Goal: Information Seeking & Learning: Learn about a topic

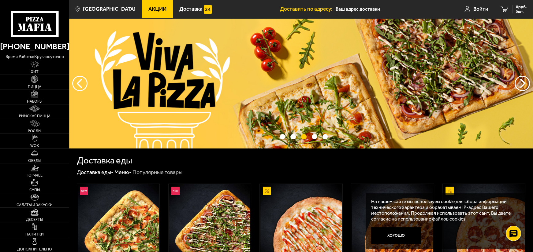
click at [148, 9] on span "Акции" at bounding box center [157, 8] width 18 height 5
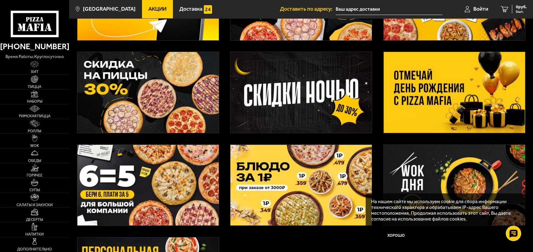
scroll to position [92, 0]
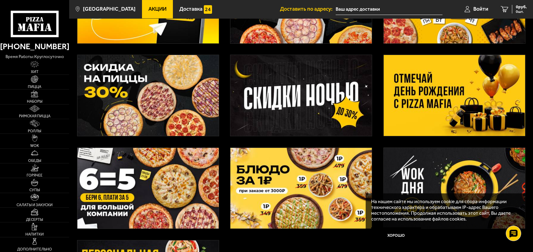
click at [463, 113] on img at bounding box center [454, 95] width 141 height 81
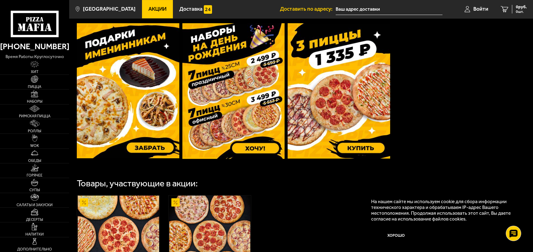
scroll to position [186, 0]
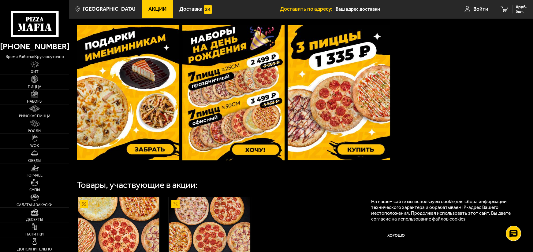
click at [252, 115] on img at bounding box center [233, 93] width 103 height 136
